Goal: Communication & Community: Answer question/provide support

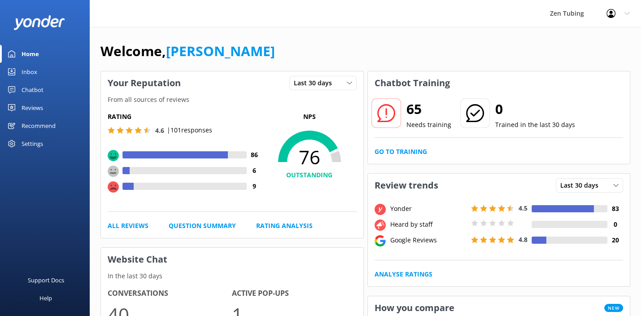
click at [32, 113] on div "Reviews" at bounding box center [33, 108] width 22 height 18
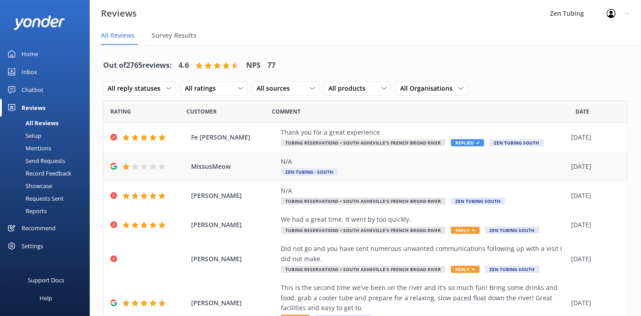
click at [364, 166] on div "N/A Zen Tubing - South" at bounding box center [424, 167] width 286 height 20
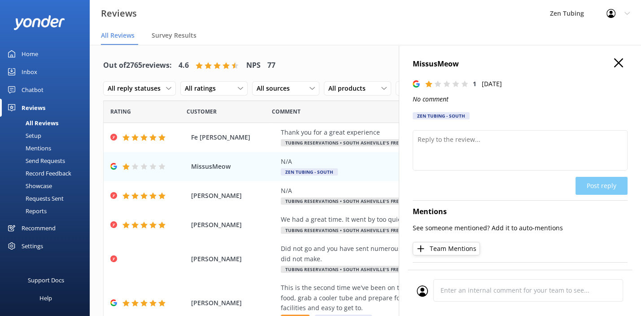
click at [618, 64] on h4 "MissusMeow" at bounding box center [520, 64] width 215 height 12
click at [452, 117] on div "Zen Tubing - South" at bounding box center [441, 115] width 57 height 7
click at [485, 118] on div "MissusMeow 1 Sun, 7th Sep 2025 No comment Zen Tubing - South" at bounding box center [520, 91] width 215 height 66
click at [614, 63] on icon "button" at bounding box center [618, 62] width 9 height 9
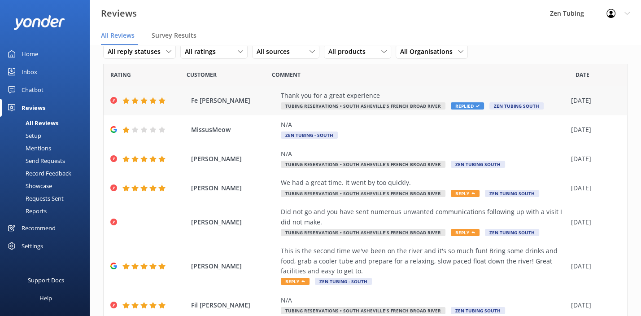
scroll to position [73, 0]
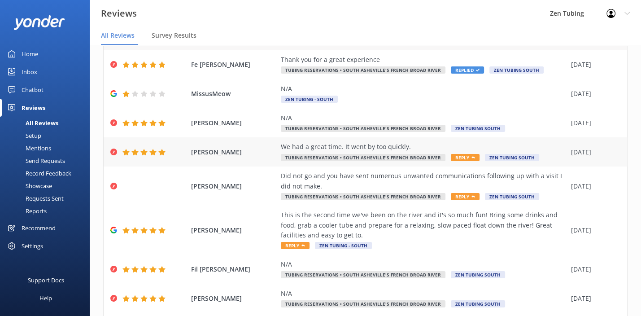
click at [456, 151] on div "We had a great time. It went by too quickly." at bounding box center [424, 147] width 286 height 10
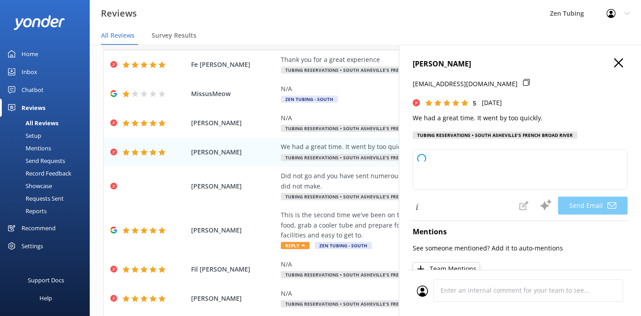
type textarea "Thank you so much, Leah! We're thrilled to hear you had a great time, even if i…"
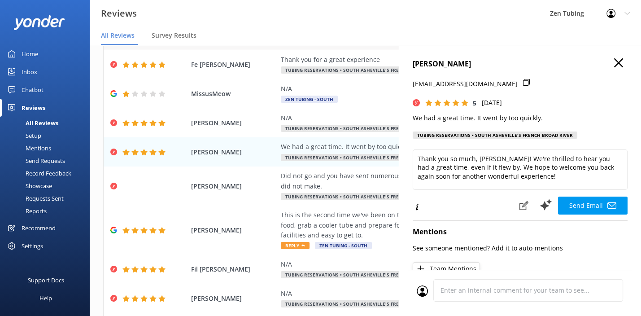
click at [617, 66] on h4 "Leah Henry" at bounding box center [520, 64] width 215 height 12
click at [614, 64] on icon "button" at bounding box center [618, 62] width 9 height 9
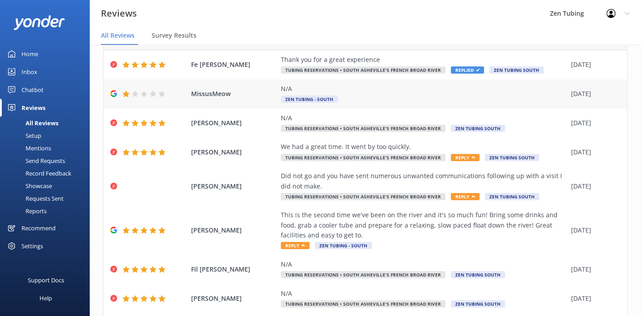
click at [401, 105] on div "MissusMeow N/A Zen Tubing - South 07 Sep 2025" at bounding box center [366, 93] width 524 height 29
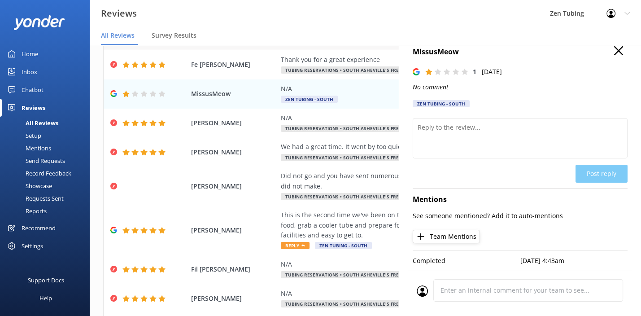
scroll to position [0, 0]
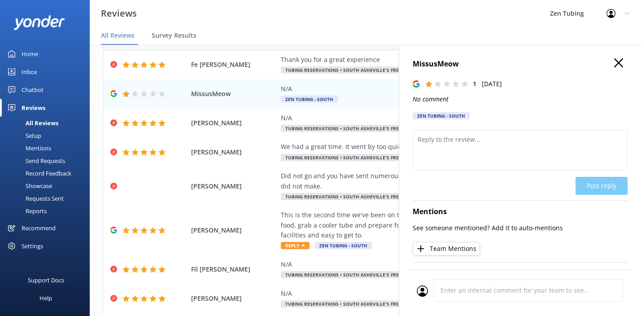
click at [450, 114] on div "Zen Tubing - South" at bounding box center [441, 115] width 57 height 7
click at [615, 66] on use "button" at bounding box center [618, 62] width 9 height 9
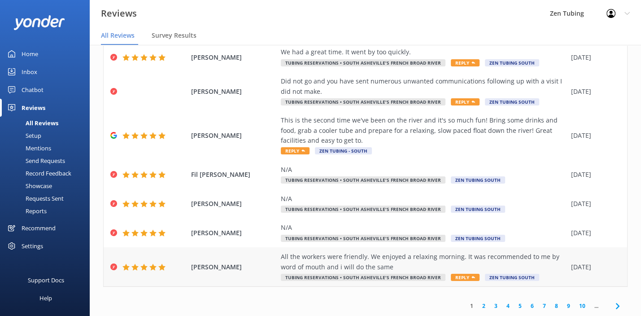
scroll to position [18, 0]
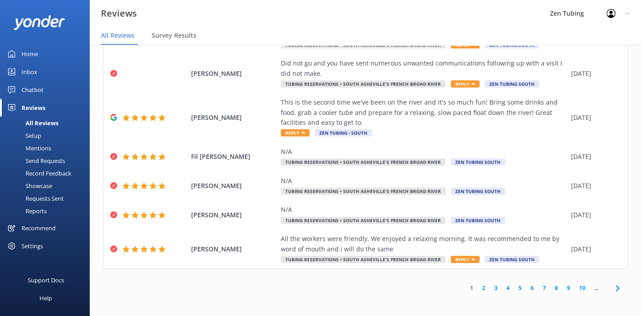
click at [478, 288] on link "2" at bounding box center [484, 288] width 12 height 9
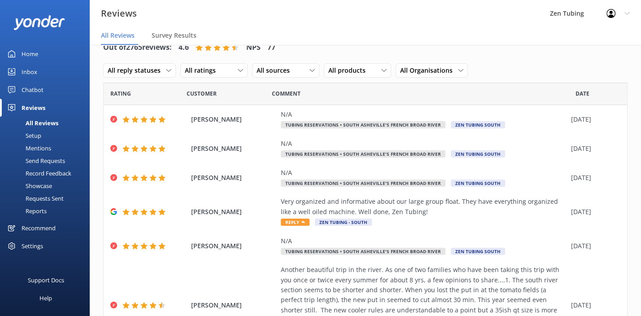
scroll to position [197, 0]
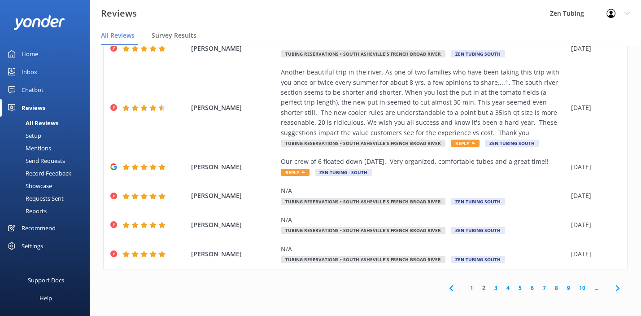
click at [466, 290] on link "1" at bounding box center [472, 288] width 12 height 9
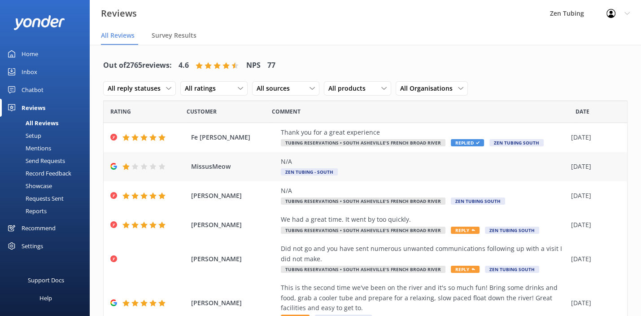
click at [146, 163] on icon at bounding box center [143, 166] width 7 height 7
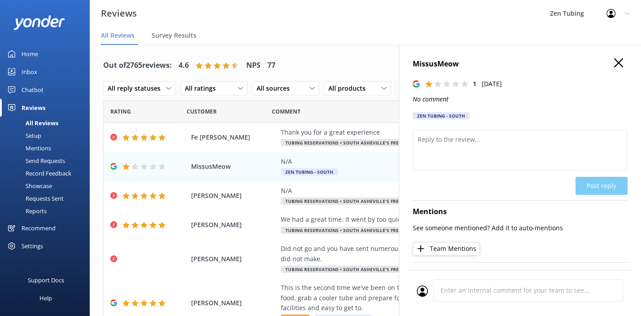
click at [614, 62] on icon "button" at bounding box center [618, 62] width 9 height 9
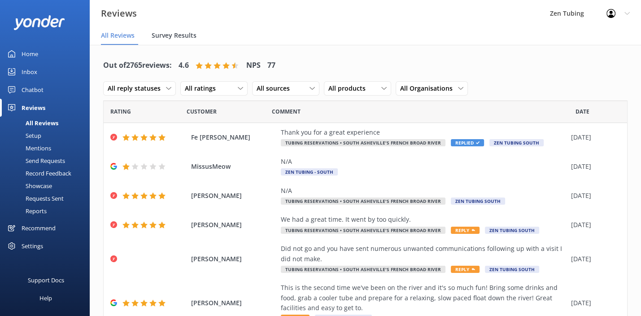
click at [172, 33] on span "Survey Results" at bounding box center [174, 35] width 45 height 9
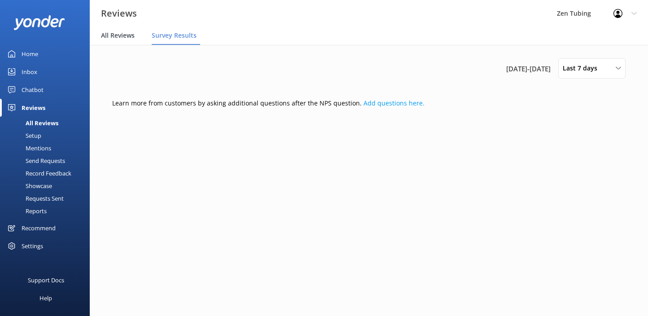
click at [132, 37] on span "All Reviews" at bounding box center [118, 35] width 34 height 9
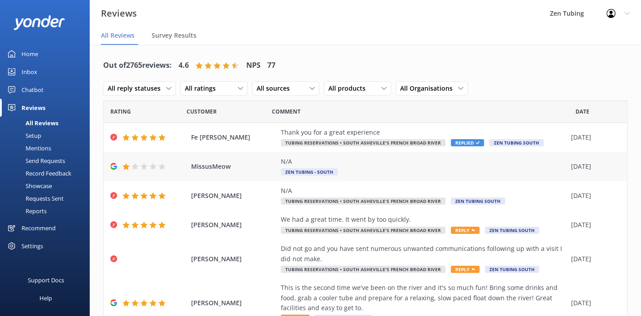
click at [362, 170] on div "N/A Zen Tubing - South" at bounding box center [424, 167] width 286 height 20
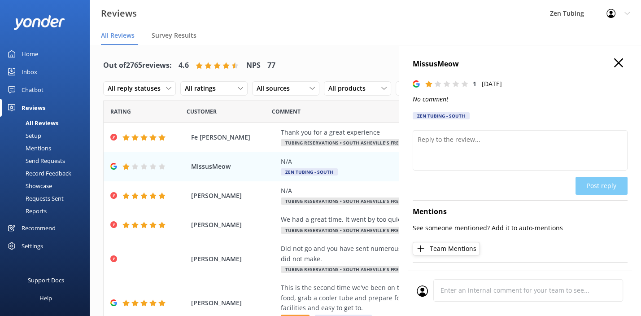
click at [614, 59] on icon "button" at bounding box center [618, 62] width 9 height 9
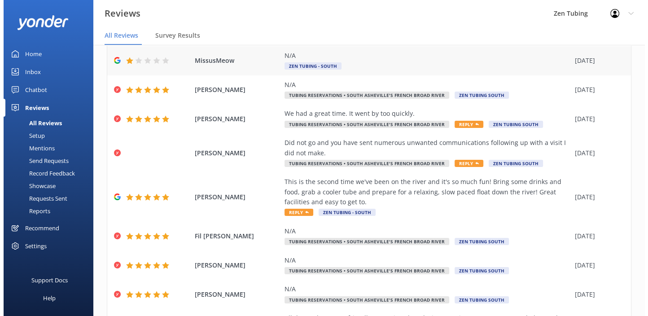
scroll to position [99, 0]
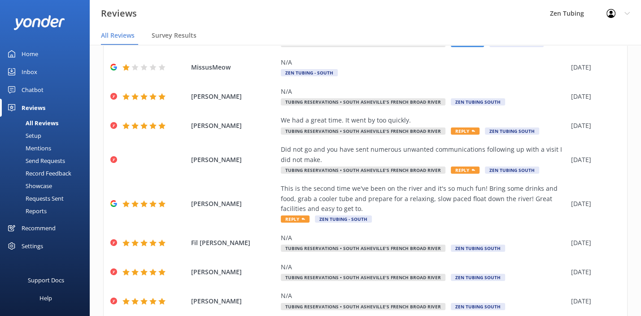
click at [55, 195] on div "Requests Sent" at bounding box center [34, 198] width 58 height 13
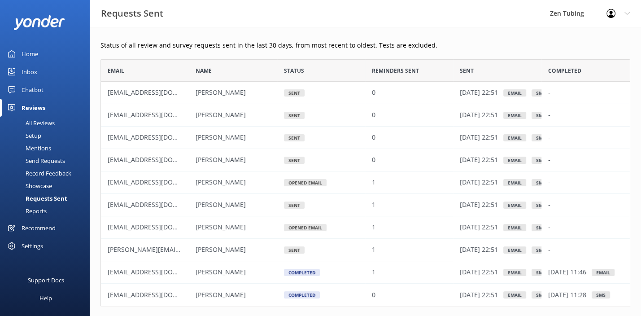
scroll to position [38, 0]
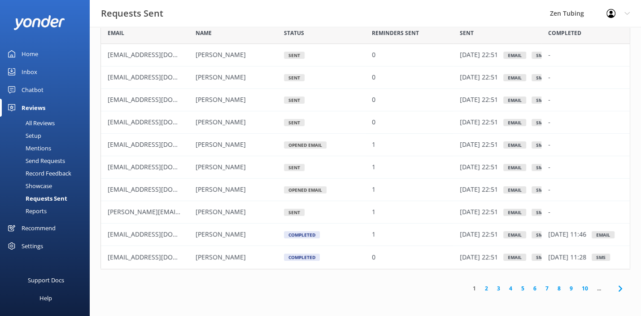
click at [486, 287] on link "2" at bounding box center [487, 288] width 12 height 9
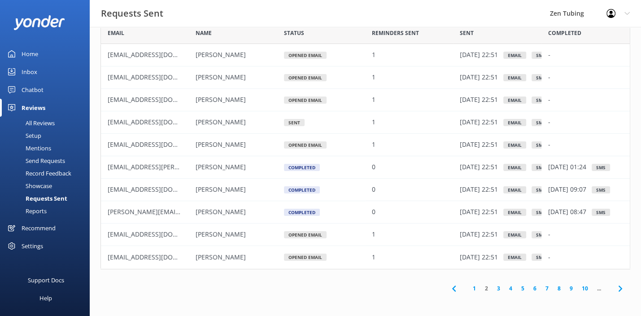
click at [497, 285] on link "3" at bounding box center [499, 288] width 12 height 9
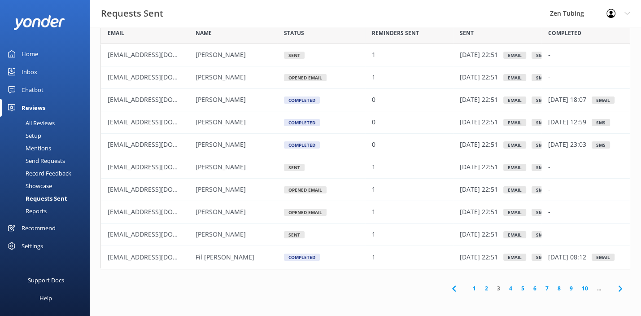
scroll to position [38, 0]
click at [300, 99] on div "Completed" at bounding box center [302, 99] width 36 height 7
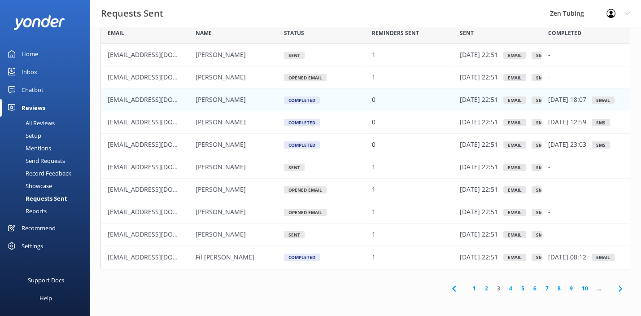
click at [474, 292] on link "1" at bounding box center [475, 288] width 12 height 9
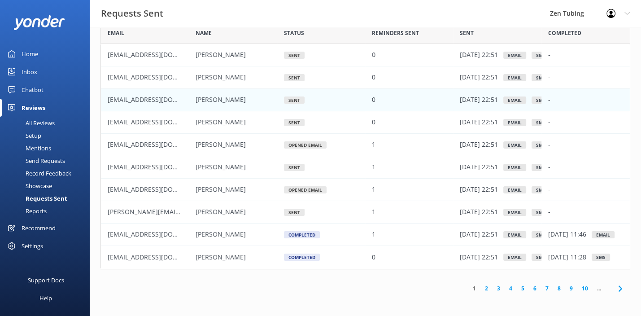
click at [293, 51] on div "Sent" at bounding box center [321, 55] width 88 height 22
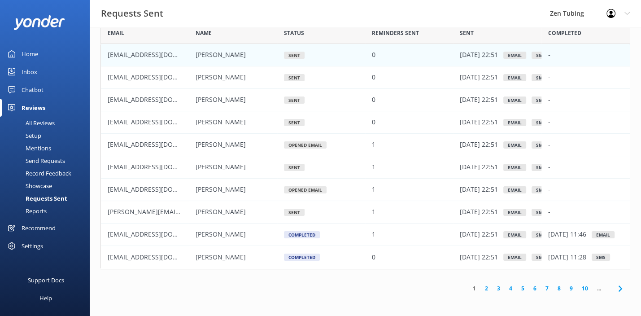
click at [307, 145] on div "Opened Email" at bounding box center [305, 144] width 43 height 7
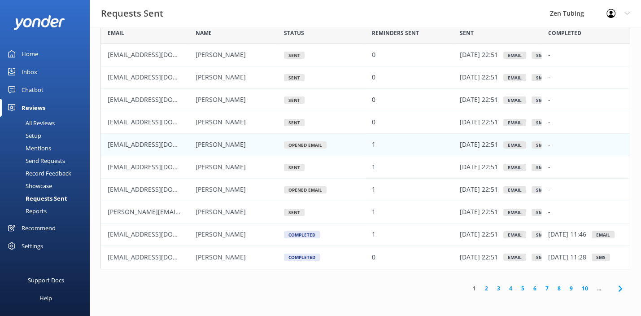
click at [38, 207] on div "Reports" at bounding box center [25, 211] width 41 height 13
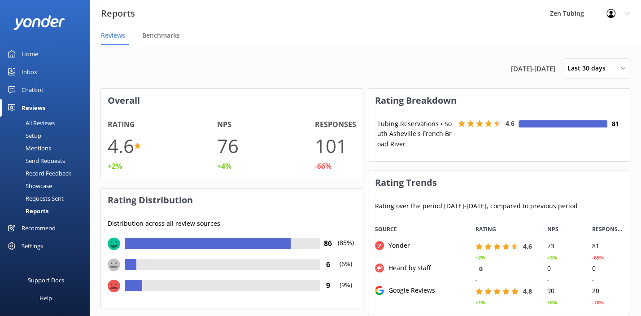
click at [41, 123] on div "All Reviews" at bounding box center [29, 123] width 49 height 13
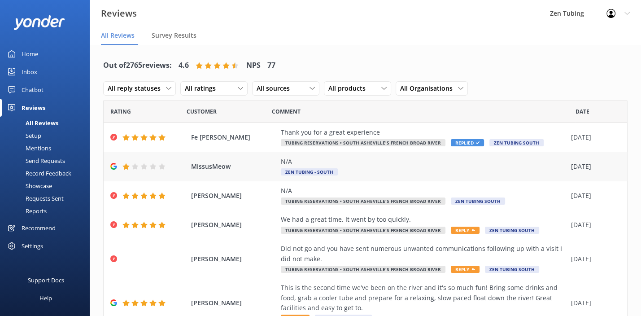
click at [257, 168] on span "MissusMeow" at bounding box center [233, 167] width 85 height 10
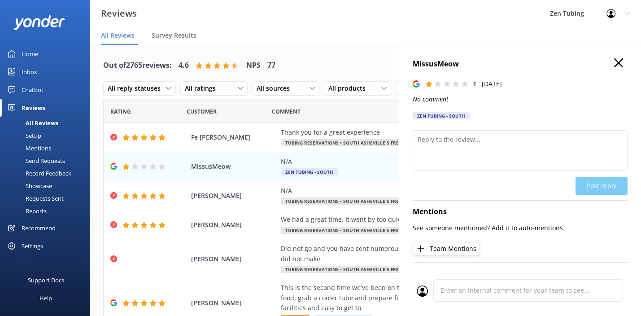
click at [614, 59] on icon "button" at bounding box center [618, 62] width 9 height 9
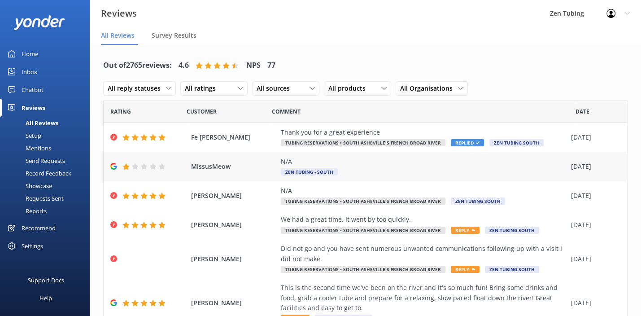
click at [518, 169] on div "N/A Zen Tubing - South" at bounding box center [424, 167] width 286 height 20
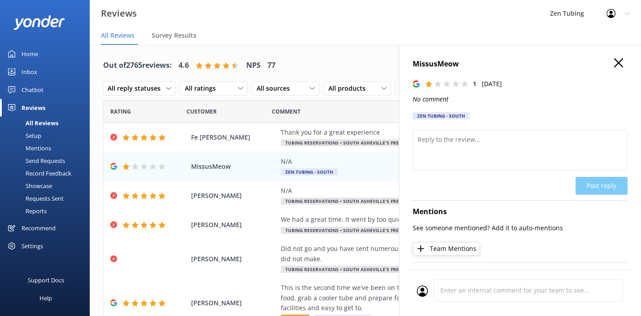
click at [614, 59] on icon "button" at bounding box center [618, 62] width 9 height 9
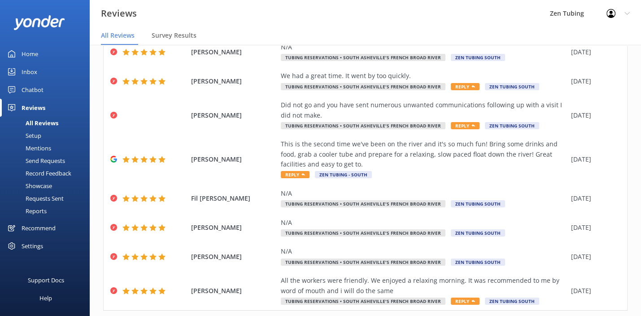
scroll to position [167, 0]
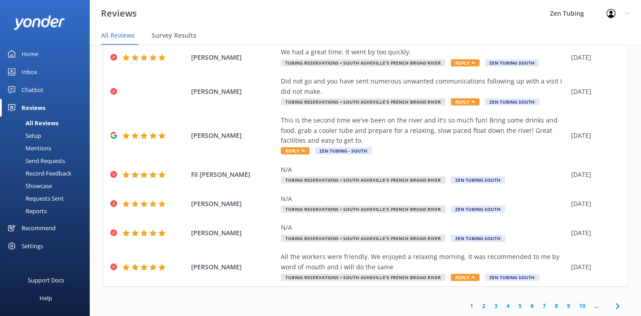
click at [479, 305] on link "2" at bounding box center [484, 306] width 12 height 9
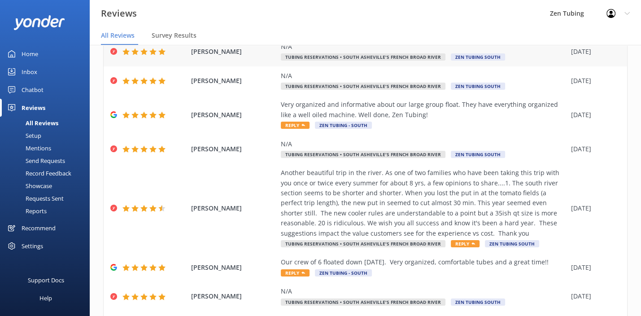
scroll to position [197, 0]
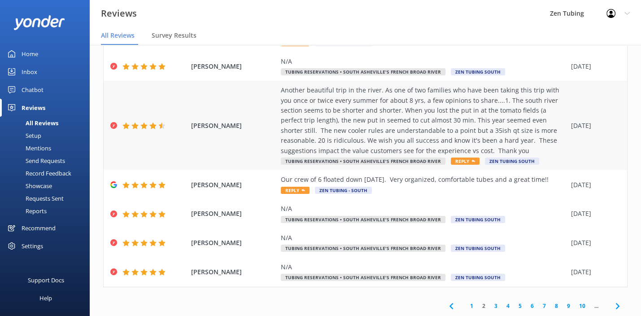
click at [518, 134] on div "Another beautiful trip in the river. As one of two families who have been takin…" at bounding box center [424, 120] width 286 height 70
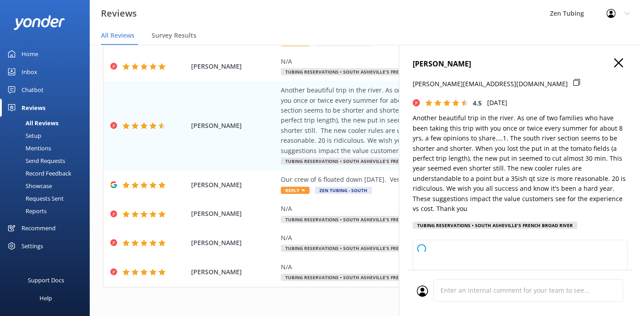
type textarea "Hi Adrian, Thank you so much for your continued support over the years and for …"
drag, startPoint x: 609, startPoint y: 60, endPoint x: 451, endPoint y: 313, distance: 298.7
click at [451, 313] on div "Adrian Bernier bernier.nc.clan@gmail.com 4.5 Mon, 1st Sep 2025 Another beautifu…" at bounding box center [520, 203] width 242 height 316
